Goal: Task Accomplishment & Management: Use online tool/utility

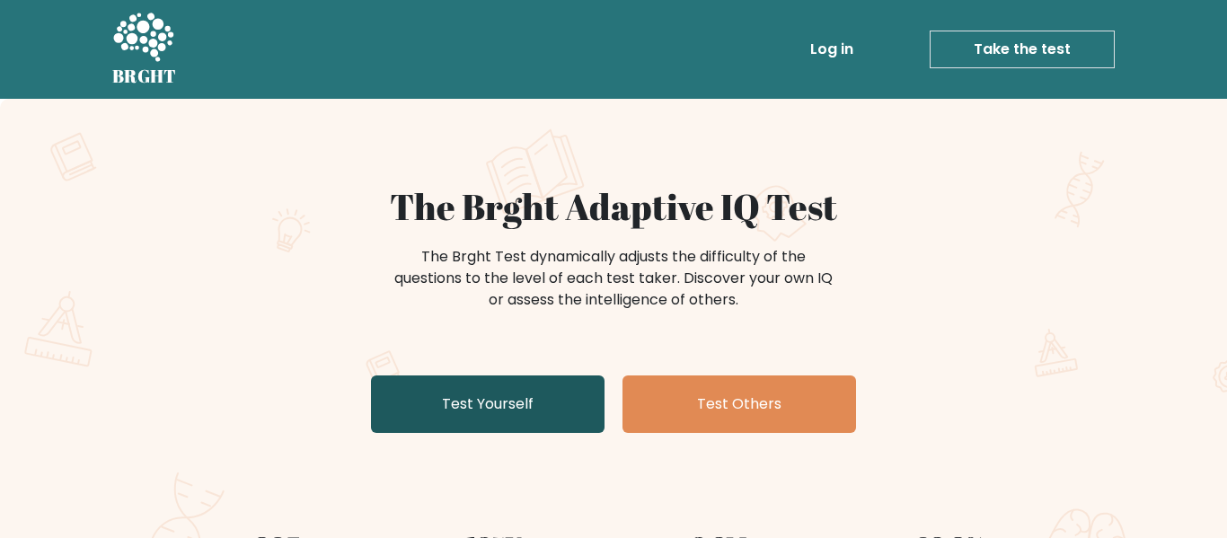
click at [511, 410] on link "Test Yourself" at bounding box center [488, 403] width 234 height 57
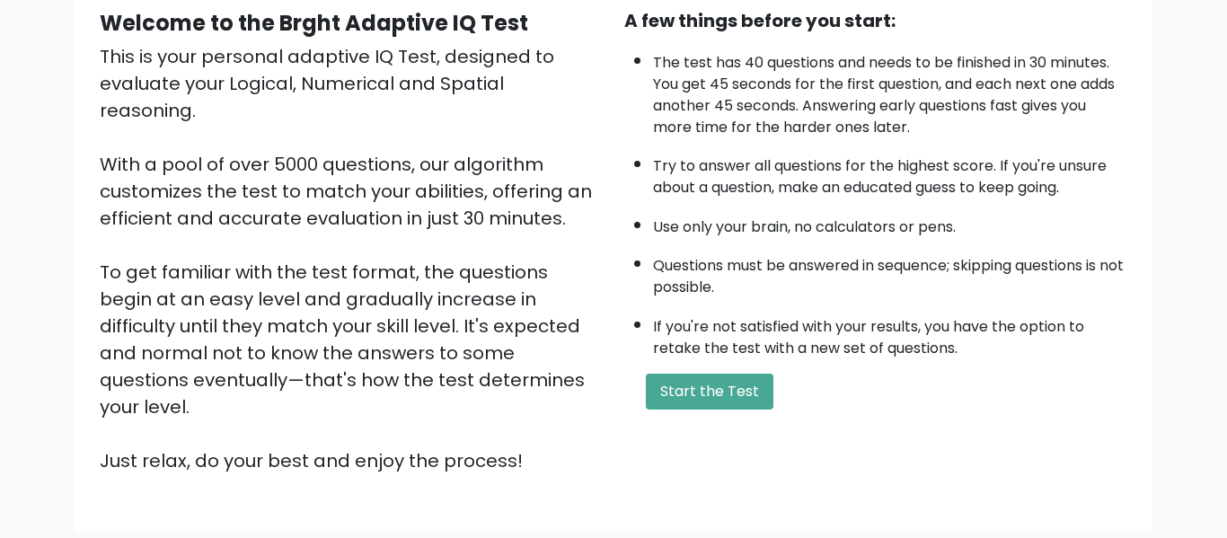
scroll to position [181, 0]
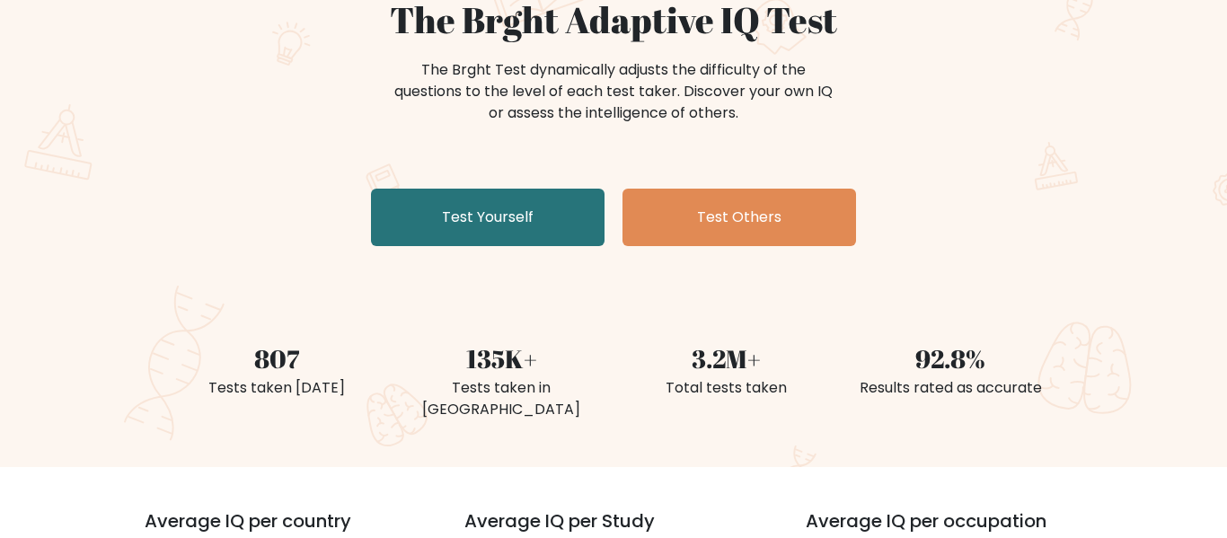
scroll to position [186, 0]
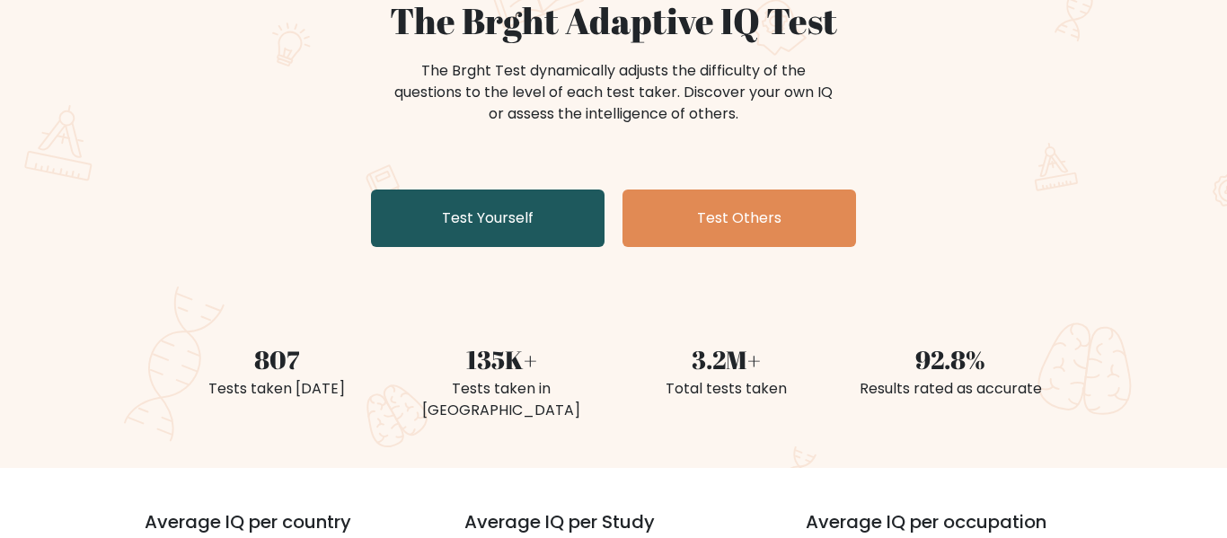
click at [544, 231] on link "Test Yourself" at bounding box center [488, 217] width 234 height 57
